Goal: Communication & Community: Answer question/provide support

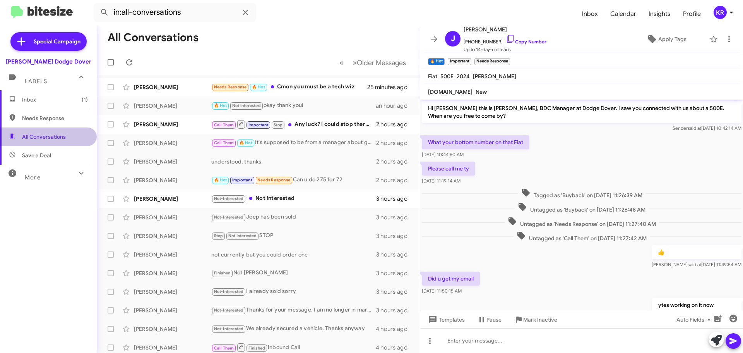
click at [60, 141] on span "All Conversations" at bounding box center [48, 136] width 97 height 19
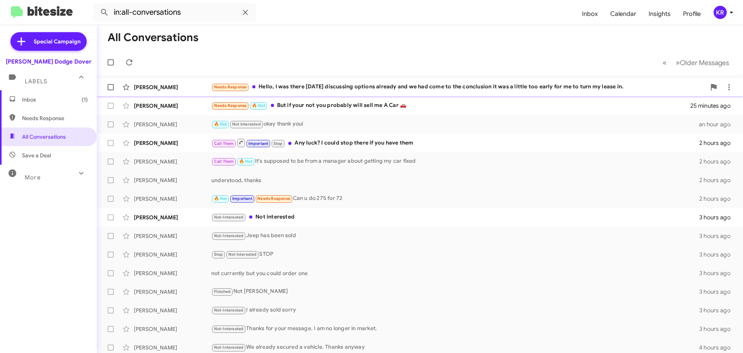
click at [314, 89] on div "Needs Response Hello, I was there [DATE] discussing options already and we had …" at bounding box center [458, 86] width 495 height 9
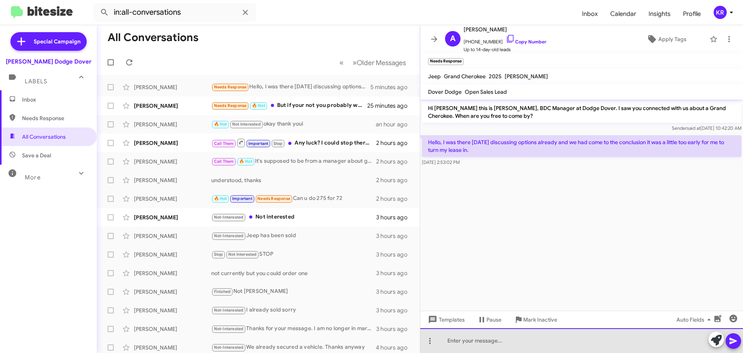
click at [470, 341] on div at bounding box center [581, 340] width 323 height 25
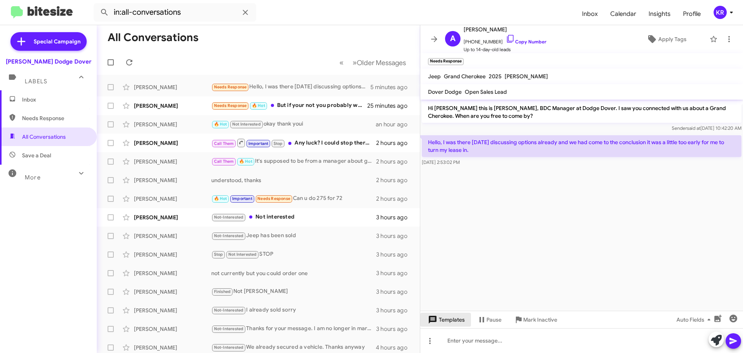
click at [449, 317] on span "Templates" at bounding box center [445, 319] width 38 height 14
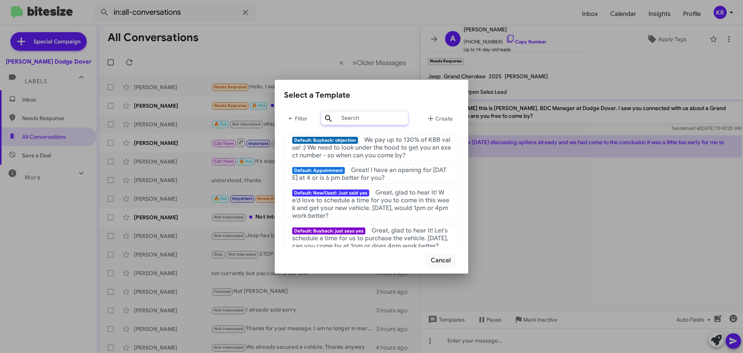
click at [365, 120] on input "text" at bounding box center [364, 118] width 87 height 14
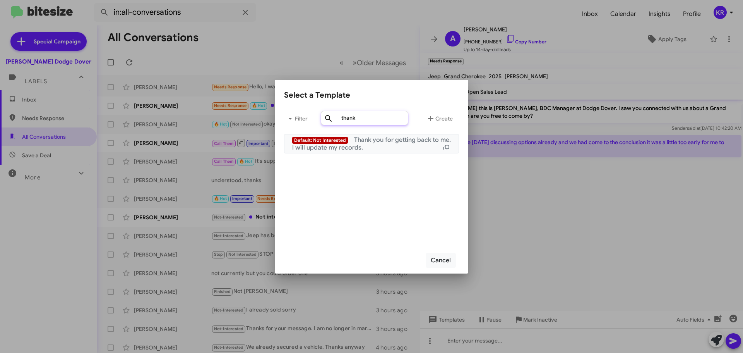
type input "thank"
click at [355, 139] on span "Thank you for getting back to me. I will update my records." at bounding box center [371, 143] width 159 height 15
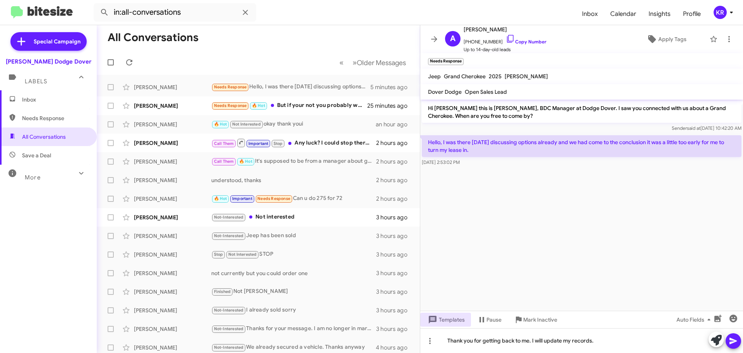
click at [733, 341] on icon at bounding box center [732, 340] width 7 height 7
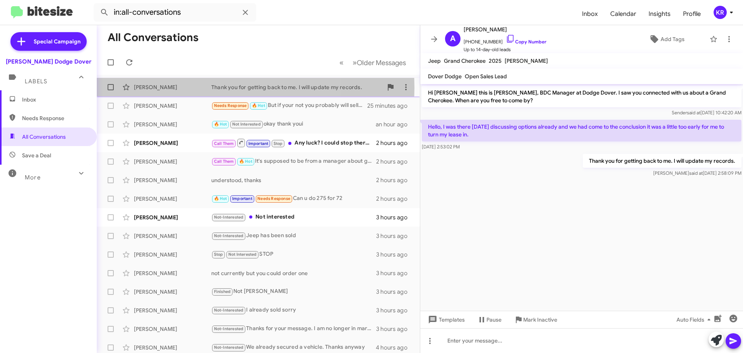
click at [181, 87] on div "[PERSON_NAME]" at bounding box center [172, 87] width 77 height 8
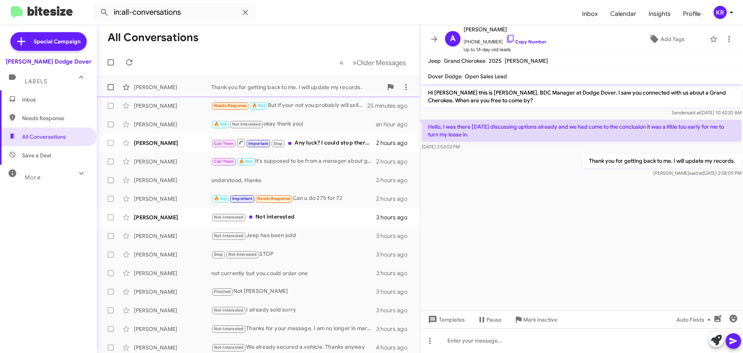
drag, startPoint x: 184, startPoint y: 87, endPoint x: 179, endPoint y: 90, distance: 5.7
click at [179, 90] on div "[PERSON_NAME]" at bounding box center [172, 87] width 77 height 8
click at [664, 38] on span "Add Tags" at bounding box center [673, 39] width 24 height 14
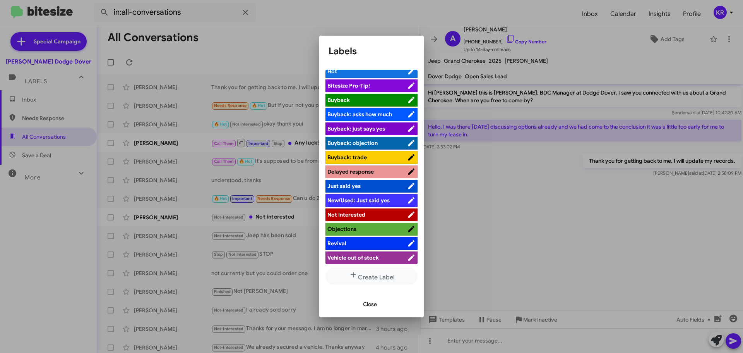
scroll to position [7, 0]
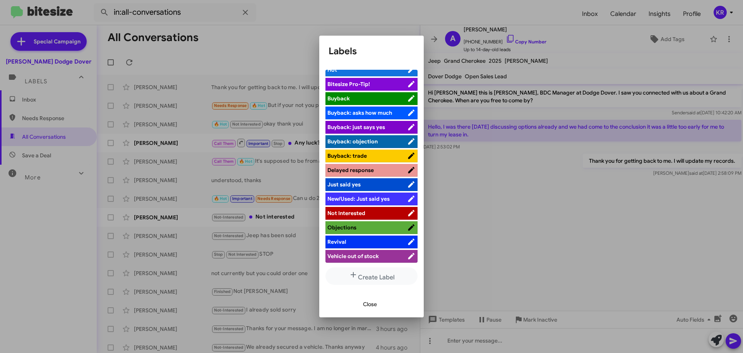
click at [360, 213] on span "Not Interested" at bounding box center [346, 212] width 38 height 7
click at [371, 308] on span "Close" at bounding box center [370, 304] width 14 height 14
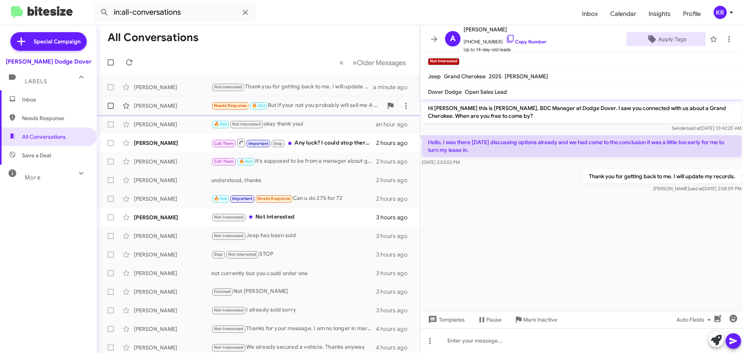
click at [299, 107] on div "Needs Response 🔥 Hot But if your not you probably will sell me A Car 🚗" at bounding box center [296, 105] width 171 height 9
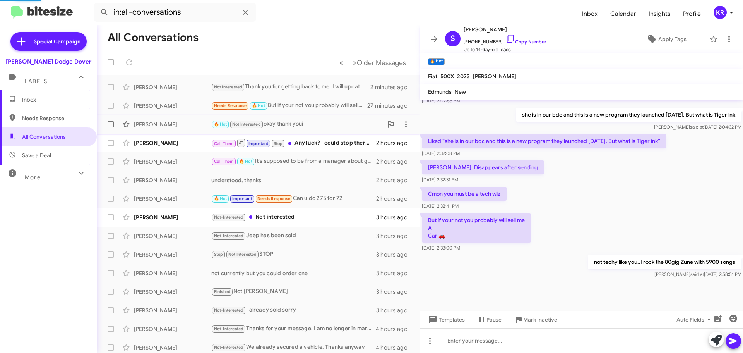
scroll to position [383, 0]
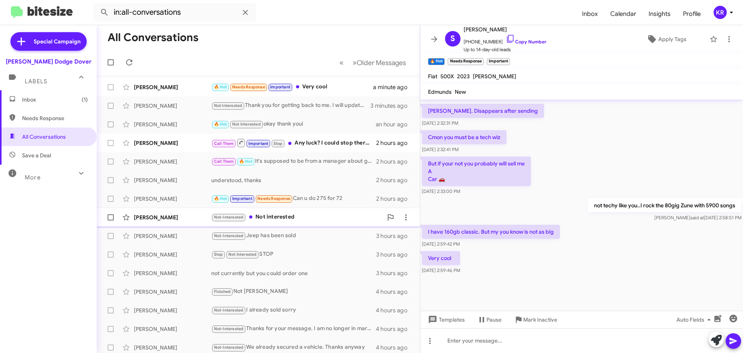
click at [287, 216] on div "Not-Interested Not interested" at bounding box center [296, 216] width 171 height 9
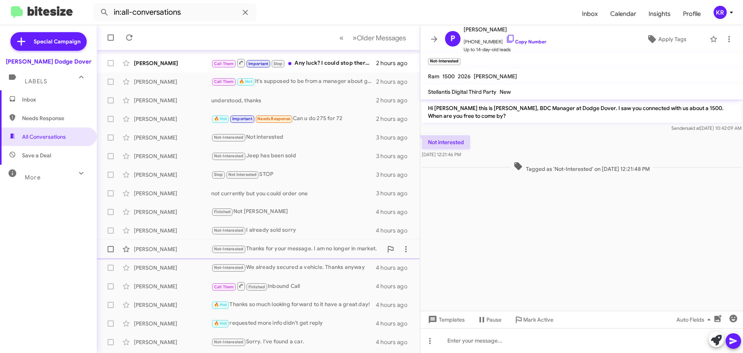
scroll to position [97, 0]
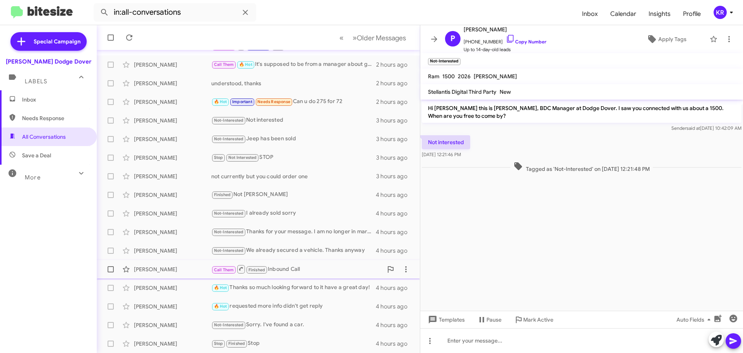
click at [304, 269] on div "Call Them Finished Inbound Call" at bounding box center [296, 269] width 171 height 10
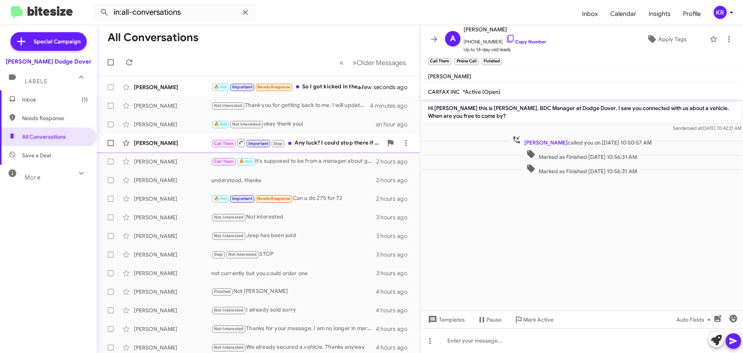
click at [349, 145] on div "Call Them Important Stop Any luck? I could stop there if you have them" at bounding box center [296, 143] width 171 height 10
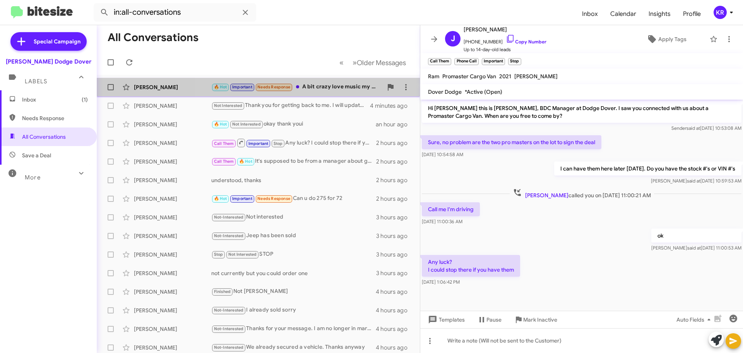
click at [313, 88] on div "🔥 Hot Important Needs Response A bit crazy love music my kids my wife sometimes…" at bounding box center [296, 86] width 171 height 9
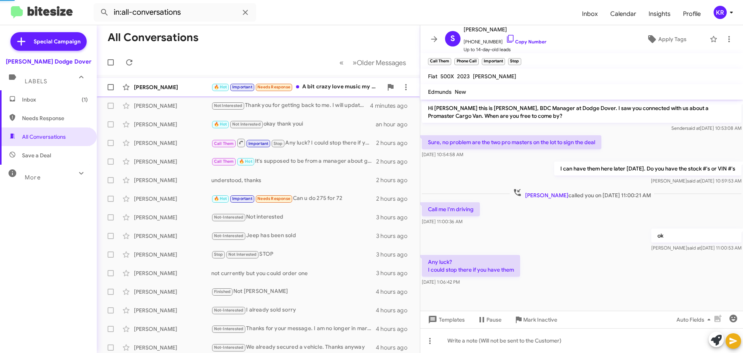
scroll to position [408, 0]
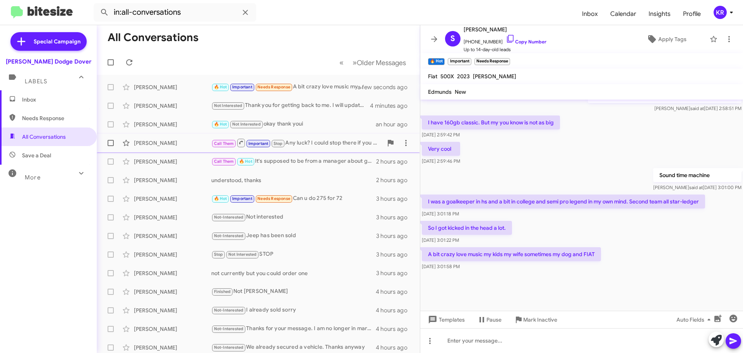
click at [317, 147] on div "Call Them Important Stop Any luck? I could stop there if you have them" at bounding box center [296, 143] width 171 height 10
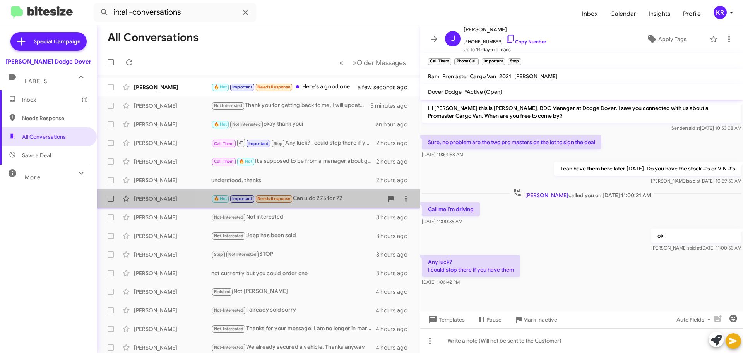
click at [335, 202] on div "🔥 Hot Important Needs Response Can u do 275 for 72" at bounding box center [296, 198] width 171 height 9
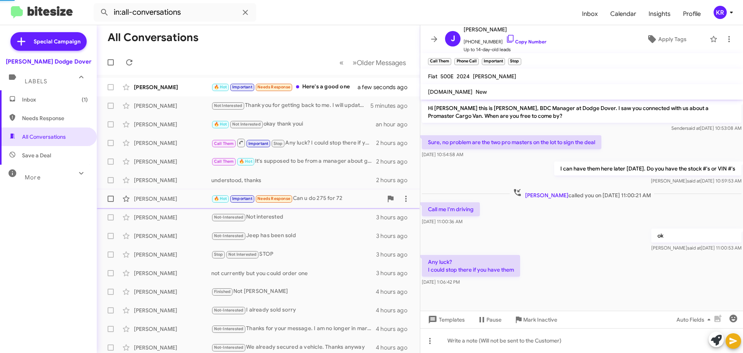
scroll to position [370, 0]
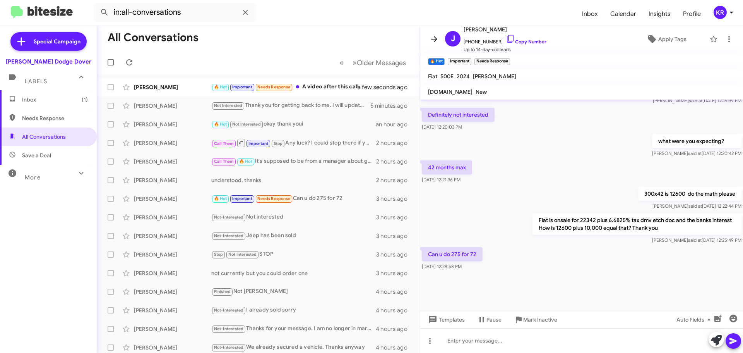
click at [435, 38] on icon at bounding box center [434, 38] width 9 height 9
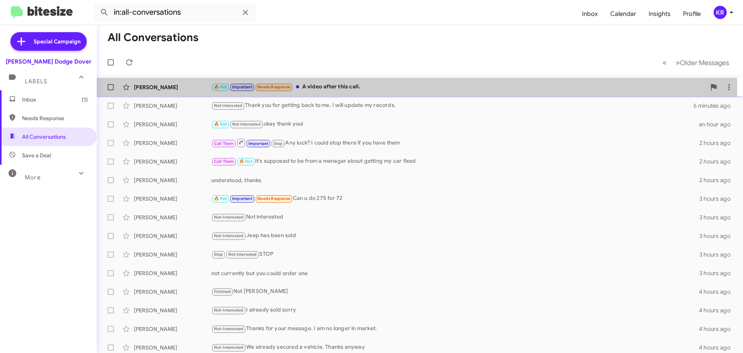
click at [379, 89] on div "🔥 Hot Important Needs Response A video after this call." at bounding box center [458, 86] width 495 height 9
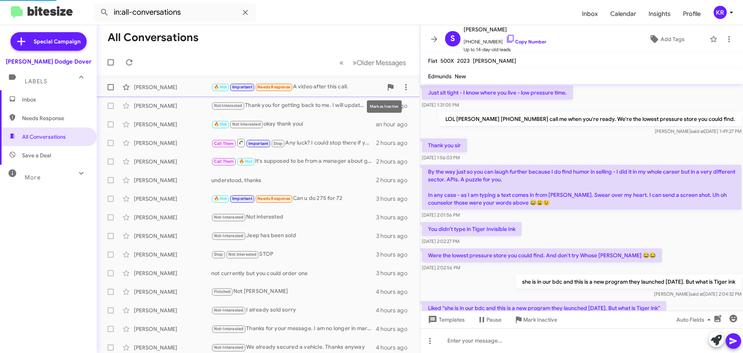
scroll to position [385, 0]
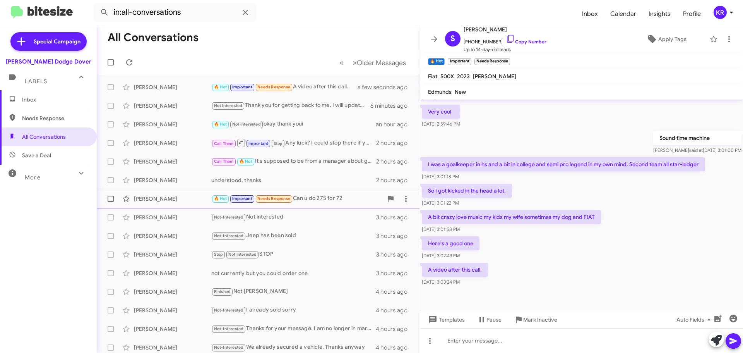
click at [179, 201] on div "[PERSON_NAME]" at bounding box center [172, 199] width 77 height 8
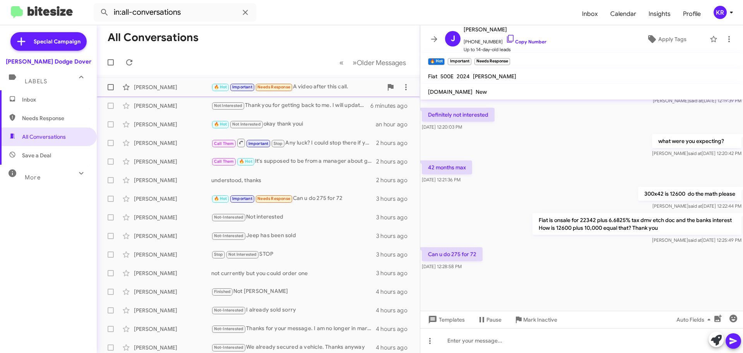
click at [178, 92] on div "[PERSON_NAME] 🔥 Hot Important Needs Response A video after this call. a minute …" at bounding box center [258, 86] width 311 height 15
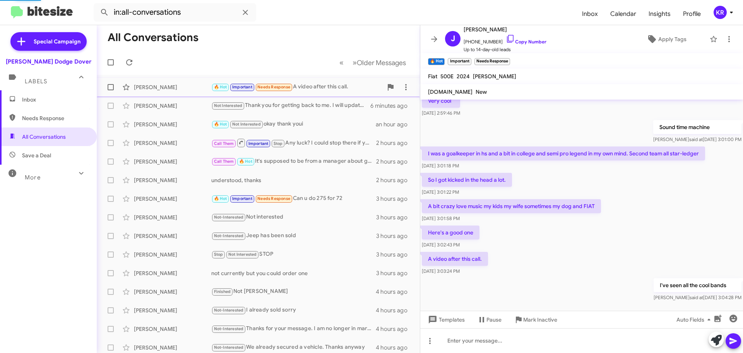
scroll to position [401, 0]
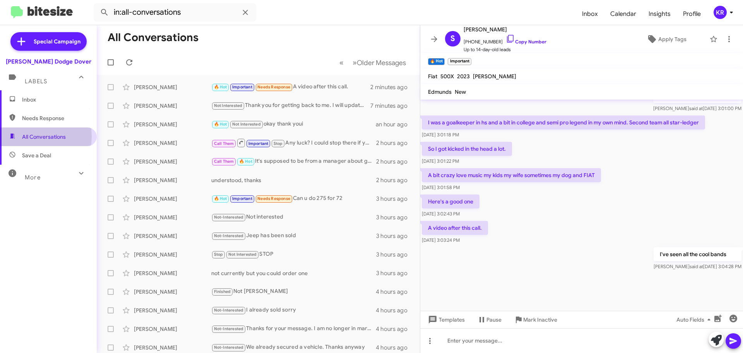
click at [24, 136] on span "All Conversations" at bounding box center [44, 137] width 44 height 8
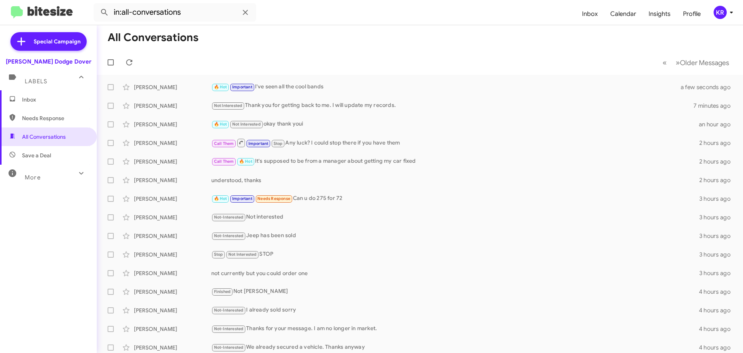
click at [39, 103] on span "Inbox" at bounding box center [48, 99] width 97 height 19
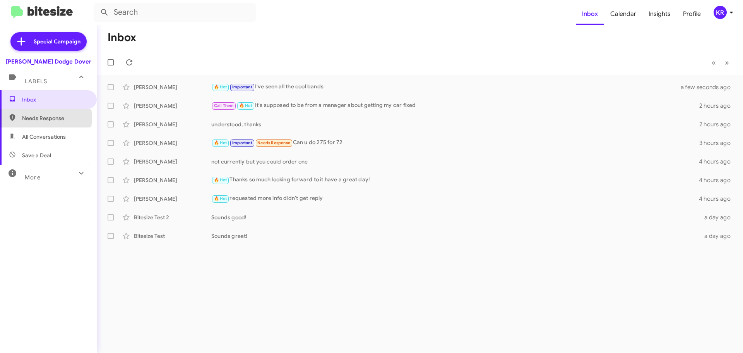
click at [43, 118] on span "Needs Response" at bounding box center [55, 118] width 66 height 8
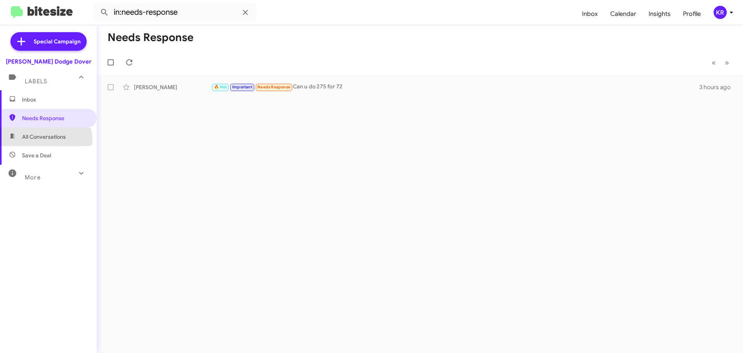
click at [41, 140] on span "All Conversations" at bounding box center [48, 136] width 97 height 19
type input "in:all-conversations"
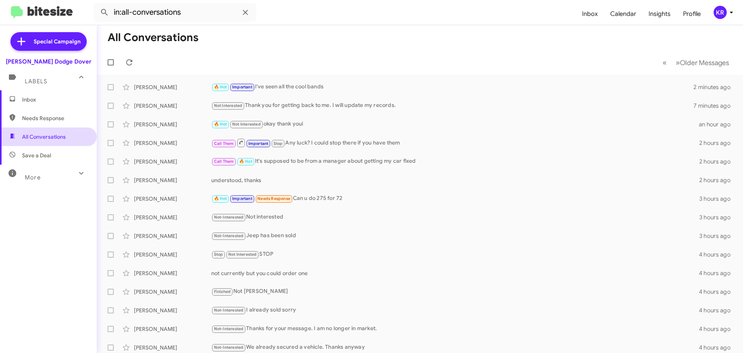
click at [56, 139] on span "All Conversations" at bounding box center [44, 137] width 44 height 8
click at [42, 178] on div "More" at bounding box center [40, 174] width 69 height 14
click at [130, 60] on icon at bounding box center [129, 62] width 6 height 6
click at [124, 61] on span at bounding box center [129, 62] width 15 height 9
click at [719, 14] on div "KR" at bounding box center [720, 12] width 13 height 13
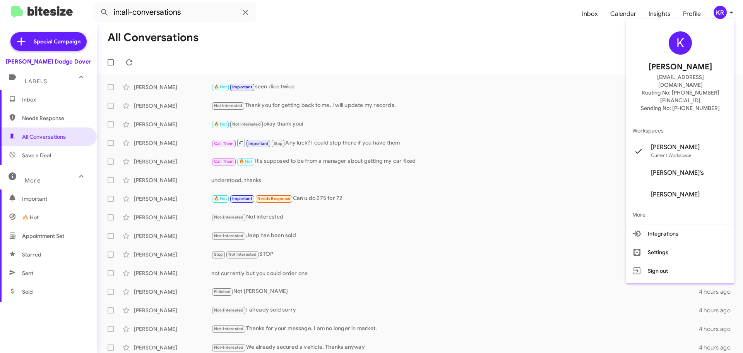
click at [130, 63] on div at bounding box center [371, 176] width 743 height 353
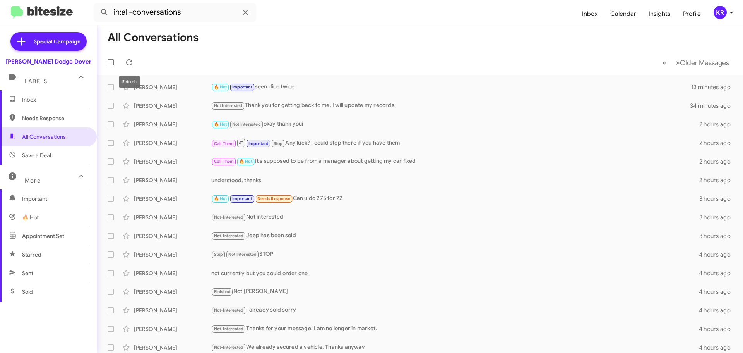
click at [130, 63] on icon at bounding box center [129, 62] width 9 height 9
click at [130, 64] on icon at bounding box center [129, 62] width 9 height 9
click at [728, 17] on icon at bounding box center [731, 12] width 9 height 9
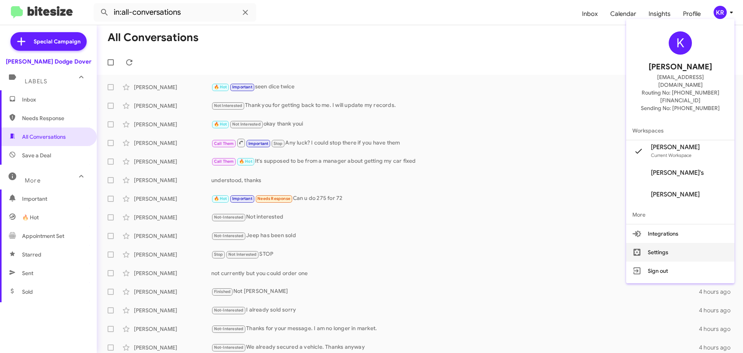
click at [674, 243] on button "Settings" at bounding box center [680, 252] width 108 height 19
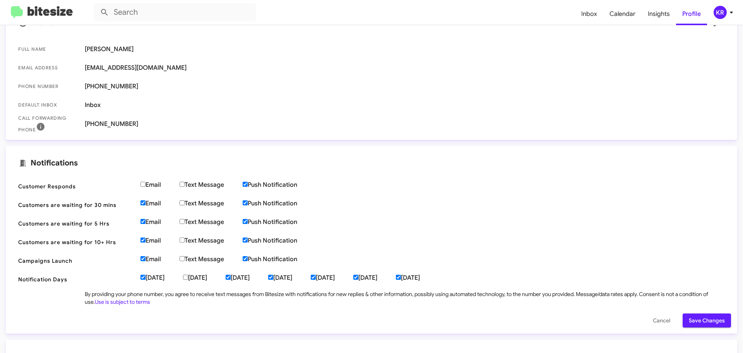
scroll to position [142, 0]
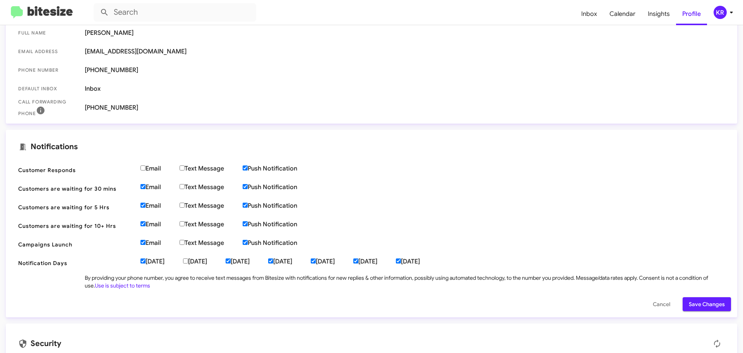
click at [401, 260] on input "[DATE]" at bounding box center [398, 260] width 5 height 5
checkbox input "false"
click at [711, 306] on span "Save Changes" at bounding box center [707, 304] width 36 height 14
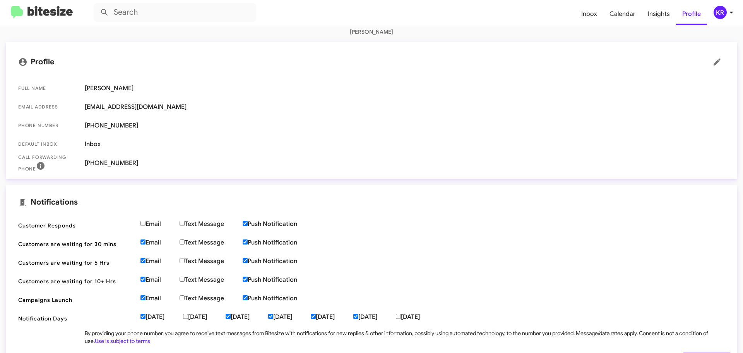
scroll to position [0, 0]
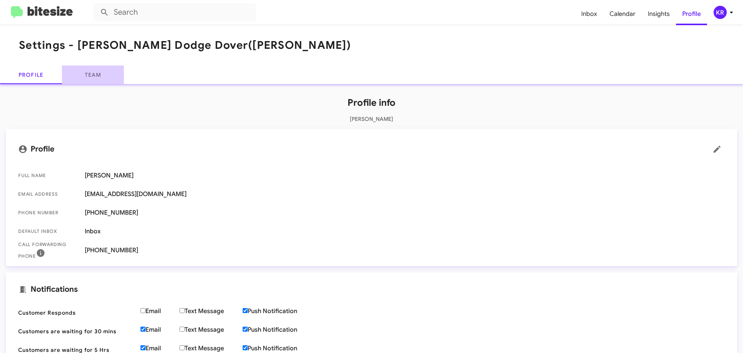
click at [93, 78] on link "Team" at bounding box center [93, 74] width 62 height 19
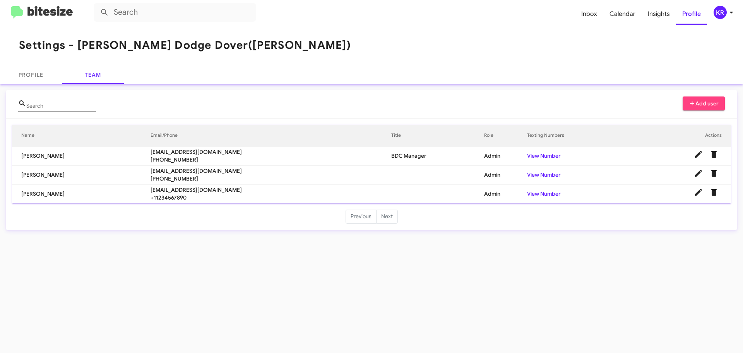
click at [393, 155] on td "BDC Manager" at bounding box center [437, 155] width 93 height 19
click at [697, 155] on icon at bounding box center [698, 154] width 7 height 7
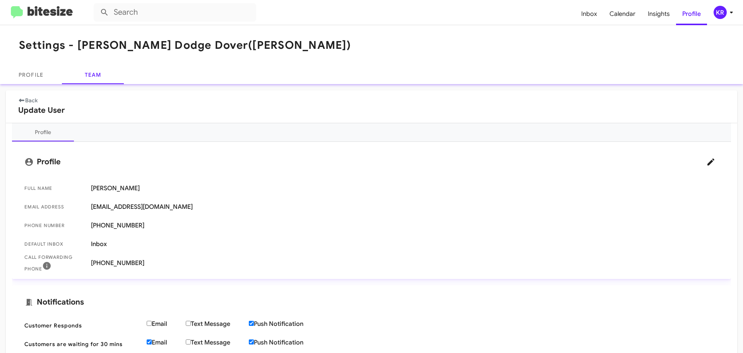
click at [20, 102] on icon at bounding box center [21, 100] width 7 height 5
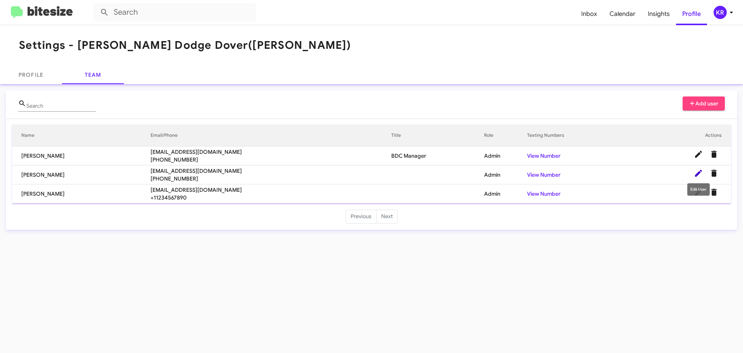
click at [700, 173] on icon at bounding box center [698, 172] width 9 height 9
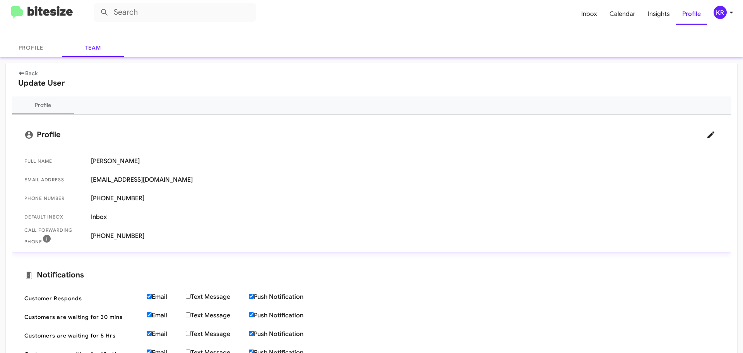
scroll to position [16, 0]
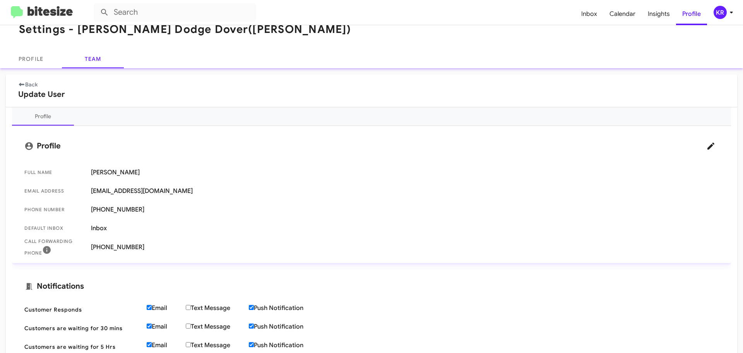
click at [22, 81] on fa-icon at bounding box center [21, 84] width 7 height 7
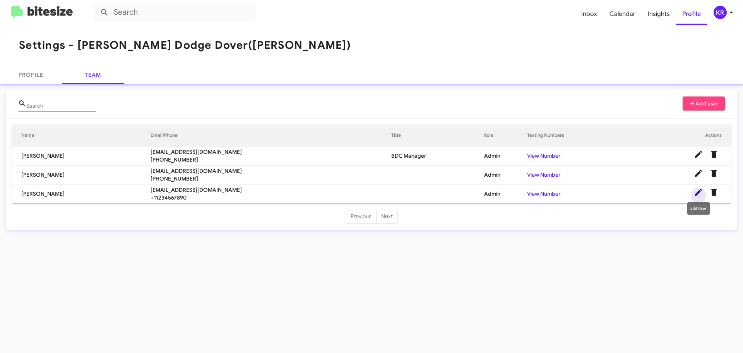
click at [698, 193] on icon at bounding box center [698, 191] width 7 height 7
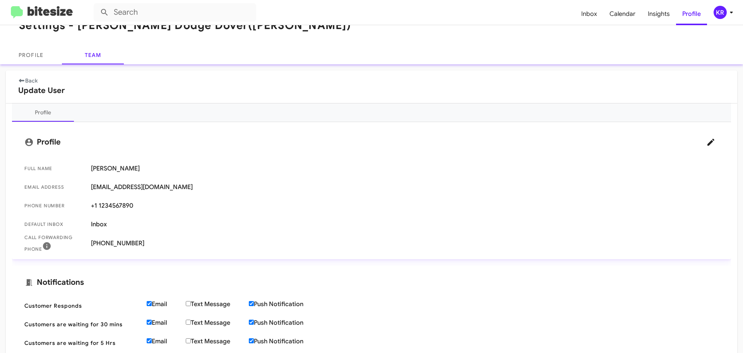
scroll to position [16, 0]
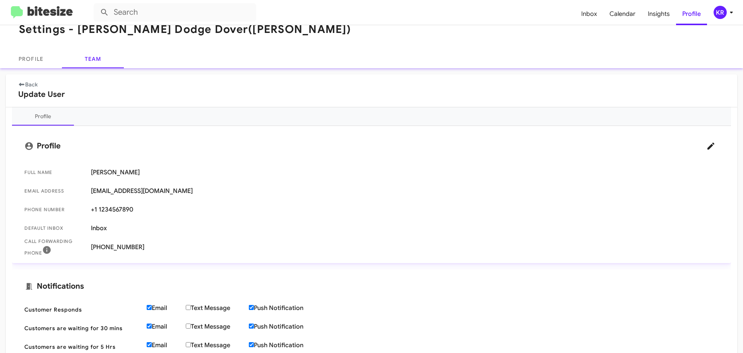
click at [30, 84] on link "Back" at bounding box center [27, 84] width 19 height 7
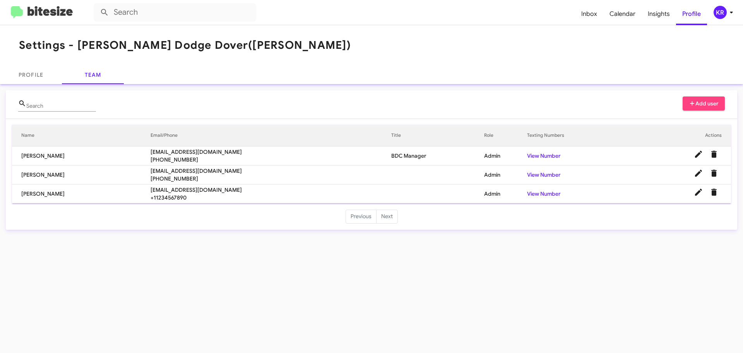
click at [391, 190] on td at bounding box center [437, 193] width 93 height 19
click at [527, 156] on link "View Number" at bounding box center [544, 155] width 34 height 7
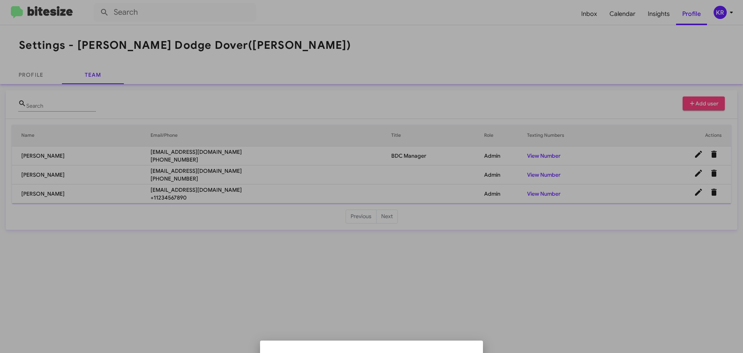
click at [531, 133] on div at bounding box center [371, 176] width 743 height 353
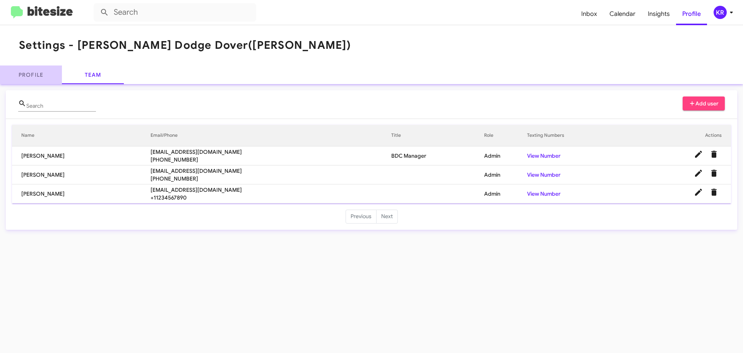
click at [25, 75] on link "Profile" at bounding box center [31, 74] width 62 height 19
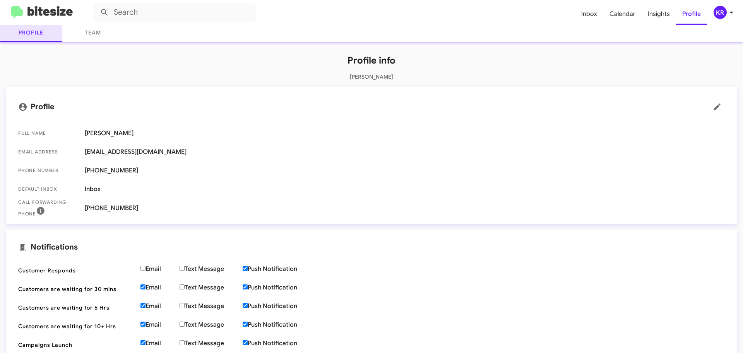
scroll to position [116, 0]
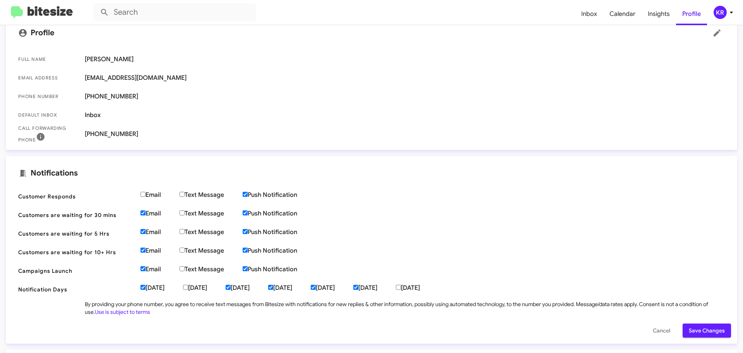
click at [49, 15] on img at bounding box center [42, 12] width 62 height 13
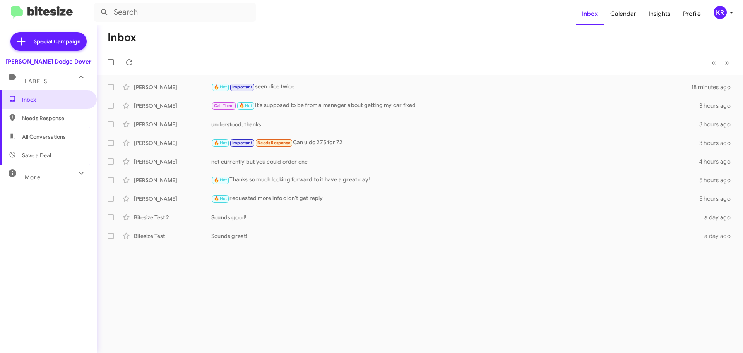
click at [726, 11] on div "KR" at bounding box center [720, 12] width 13 height 13
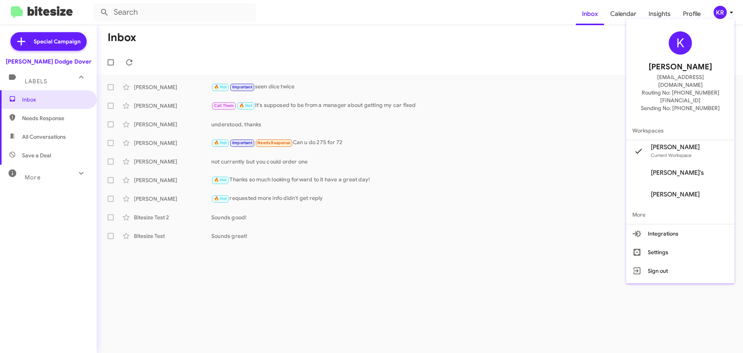
click at [152, 45] on div at bounding box center [371, 176] width 743 height 353
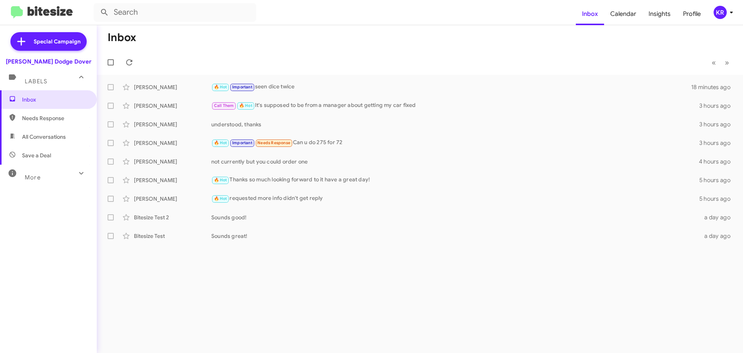
click at [39, 142] on span "All Conversations" at bounding box center [48, 136] width 97 height 19
type input "in:all-conversations"
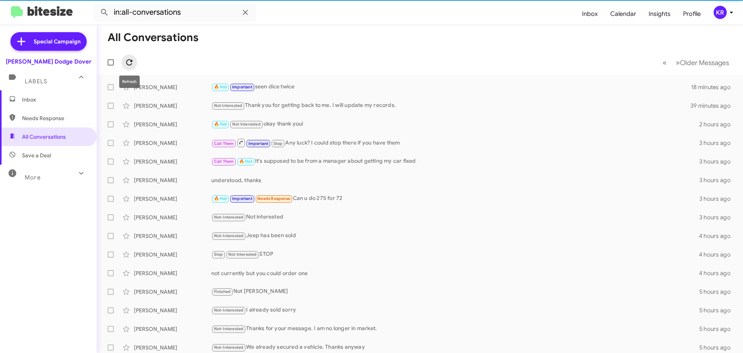
click at [129, 63] on icon at bounding box center [129, 62] width 9 height 9
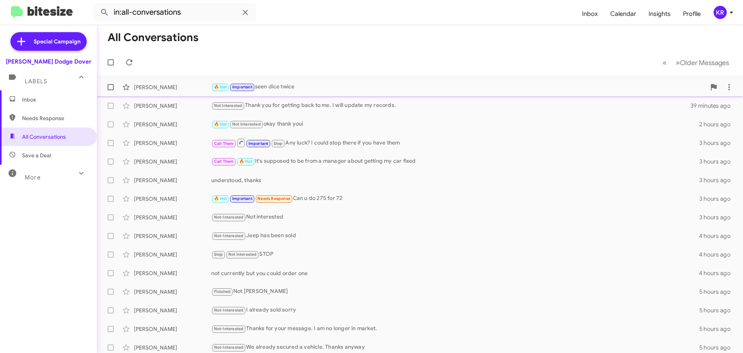
click at [308, 87] on div "🔥 Hot Important seen dice twice" at bounding box center [458, 86] width 495 height 9
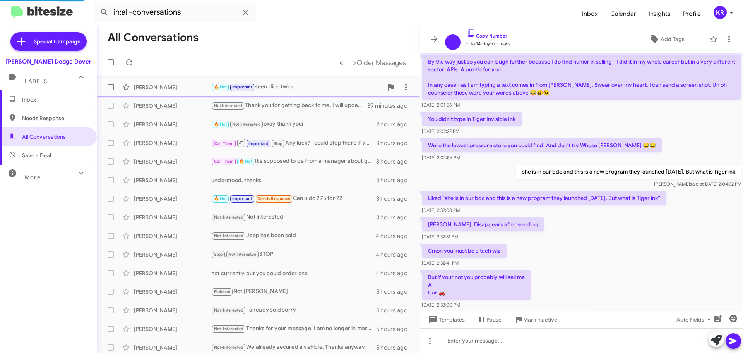
scroll to position [362, 0]
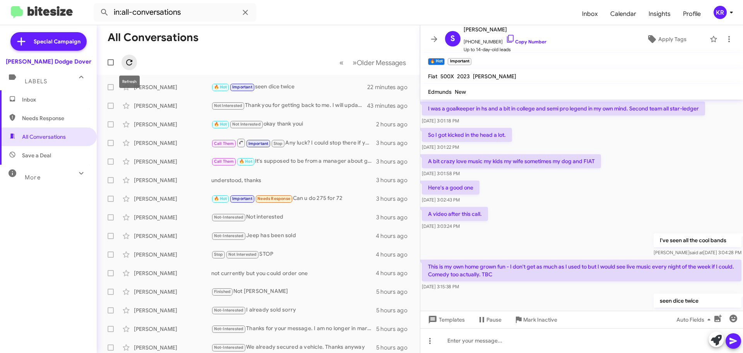
click at [128, 63] on icon at bounding box center [129, 62] width 9 height 9
click at [431, 38] on icon at bounding box center [434, 38] width 9 height 9
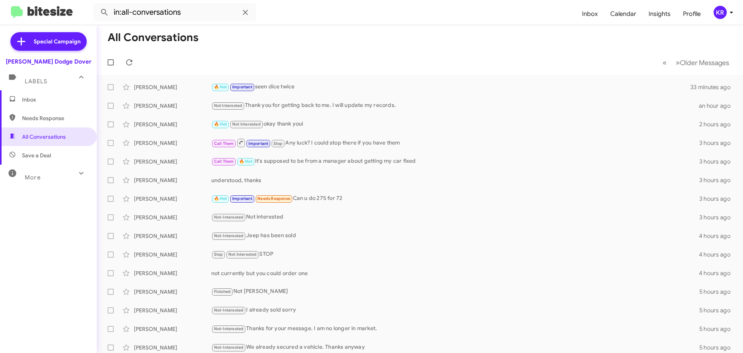
click at [135, 67] on mat-toolbar-row "« Previous » Next Older Messages" at bounding box center [420, 62] width 646 height 25
click at [123, 58] on span at bounding box center [129, 62] width 15 height 9
click at [129, 59] on icon at bounding box center [129, 62] width 9 height 9
click at [134, 61] on span at bounding box center [129, 62] width 15 height 9
drag, startPoint x: 176, startPoint y: 17, endPoint x: 266, endPoint y: 35, distance: 91.2
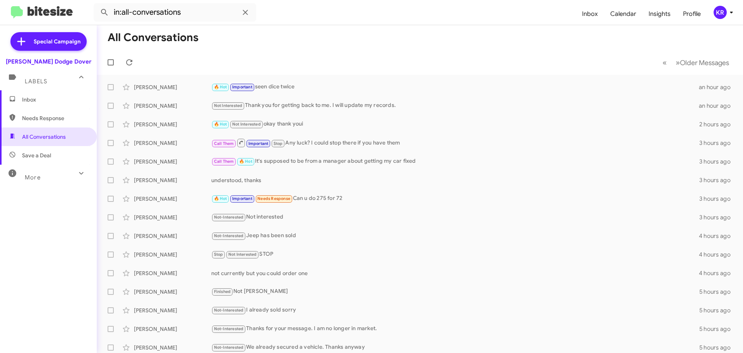
click at [266, 35] on mat-toolbar-row "All Conversations" at bounding box center [420, 37] width 646 height 25
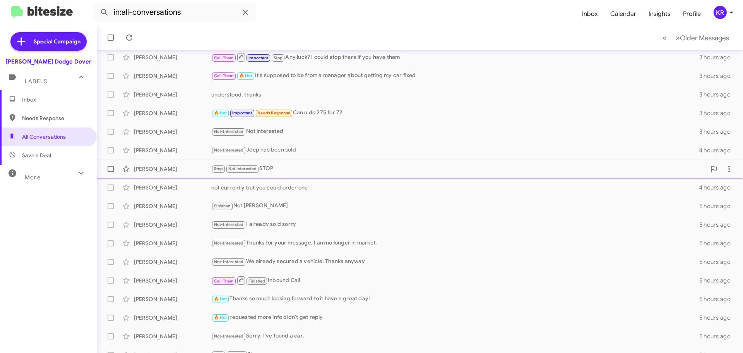
scroll to position [97, 0]
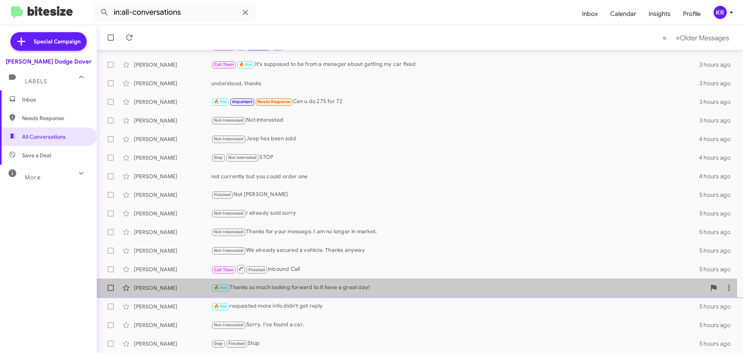
click at [385, 289] on div "🔥 Hot Thanks so much looking forward to it have a great day!" at bounding box center [458, 287] width 495 height 9
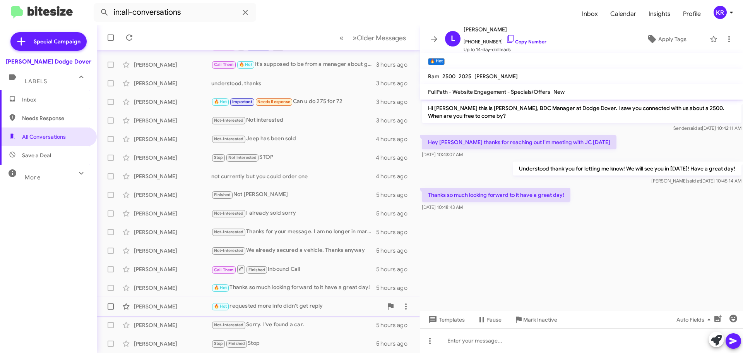
click at [307, 305] on div "🔥 Hot requested more info didn't get reply" at bounding box center [296, 305] width 171 height 9
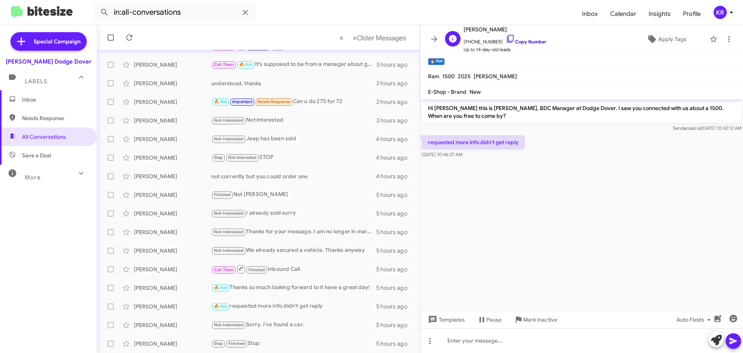
click at [506, 38] on icon at bounding box center [510, 38] width 9 height 9
